Goal: Book appointment/travel/reservation

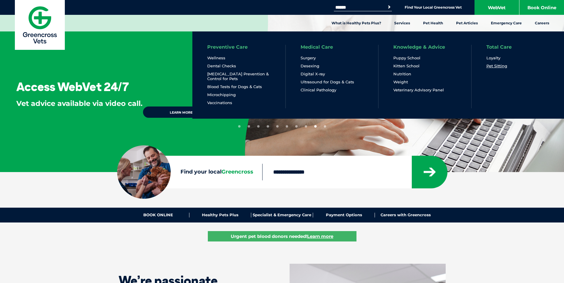
click at [498, 67] on link "Pet Sitting" at bounding box center [496, 66] width 21 height 5
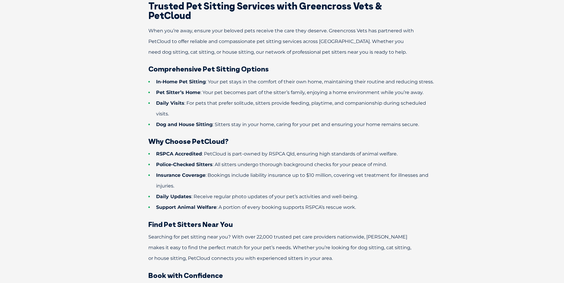
scroll to position [208, 0]
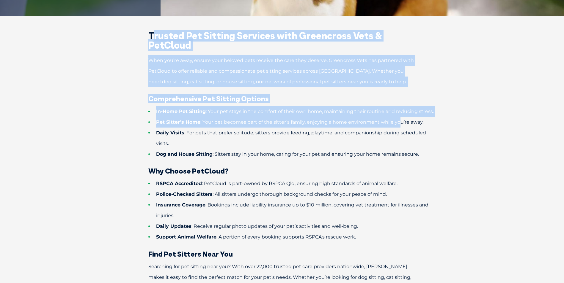
drag, startPoint x: 286, startPoint y: 51, endPoint x: 398, endPoint y: 118, distance: 130.5
click at [398, 118] on div "Trusted Pet Sitting Services with Greencross Vets & PetCloud When you’re away, …" at bounding box center [281, 182] width 309 height 303
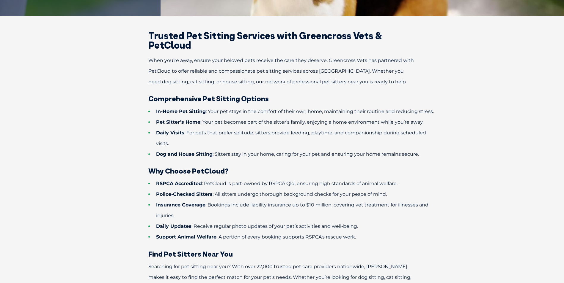
click at [245, 144] on li "Daily Visits : For pets that prefer solitude, sitters provide feeding, playtime…" at bounding box center [292, 138] width 288 height 21
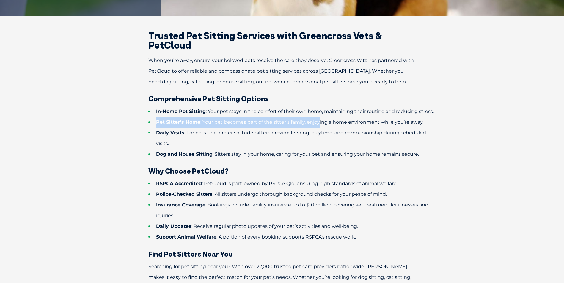
drag, startPoint x: 154, startPoint y: 121, endPoint x: 319, endPoint y: 119, distance: 165.2
click at [319, 119] on li "Pet Sitter’s Home : Your pet becomes part of the sitter’s family, enjoying a ho…" at bounding box center [292, 122] width 288 height 11
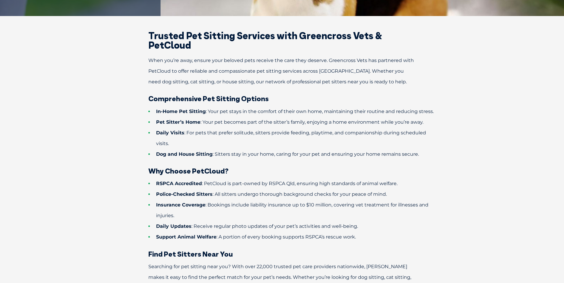
drag, startPoint x: 319, startPoint y: 119, endPoint x: 259, endPoint y: 145, distance: 65.1
click at [259, 149] on li "Dog and House Sitting : Sitters stay in your home, caring for your pet and ensu…" at bounding box center [292, 154] width 288 height 11
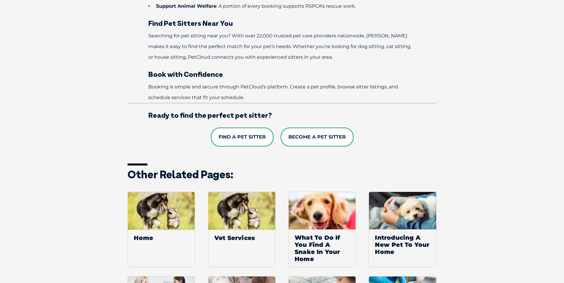
scroll to position [475, 0]
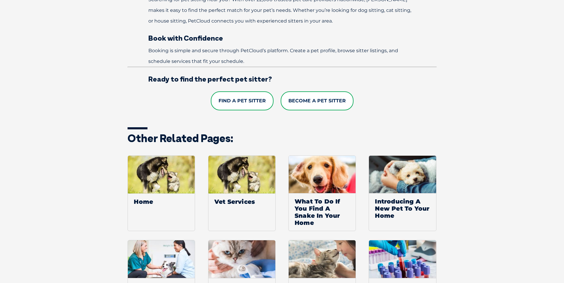
click at [240, 103] on link "Find a Pet Sitter" at bounding box center [242, 101] width 63 height 19
